Goal: Navigation & Orientation: Go to known website

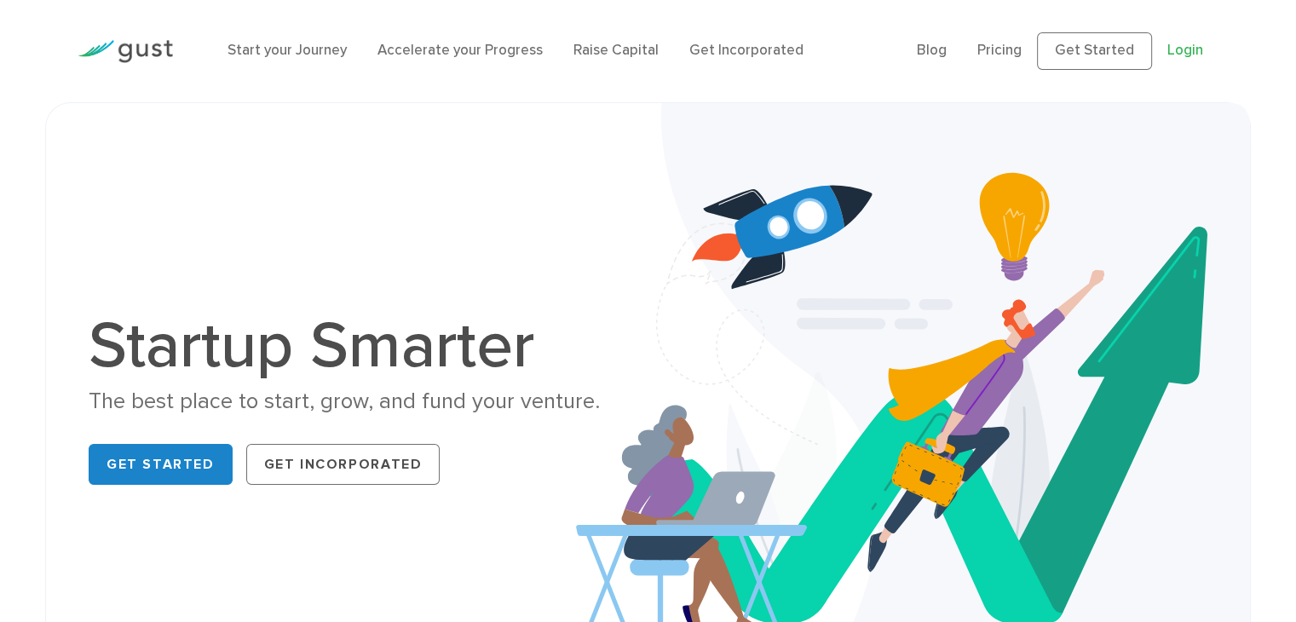
click at [1183, 53] on link "Login" at bounding box center [1185, 50] width 36 height 17
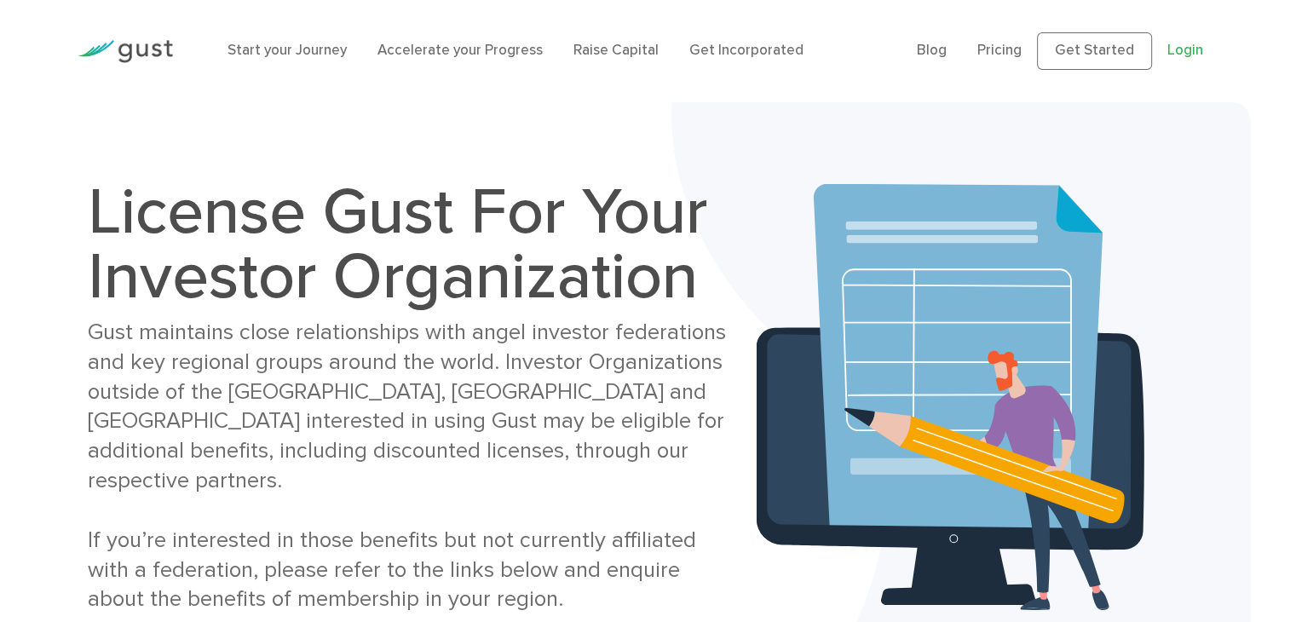
click at [1200, 49] on link "Login" at bounding box center [1185, 50] width 36 height 17
